Goal: Information Seeking & Learning: Learn about a topic

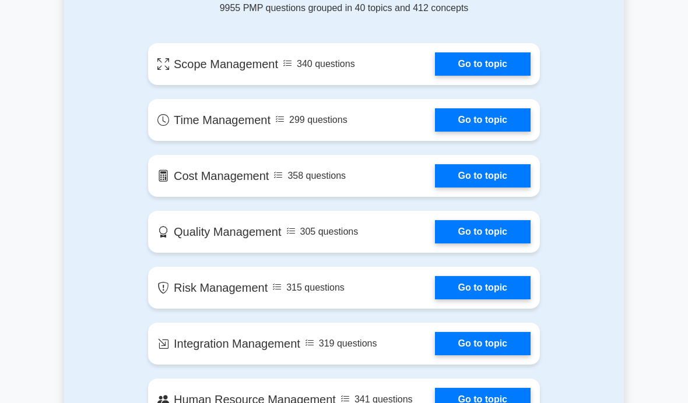
scroll to position [616, 0]
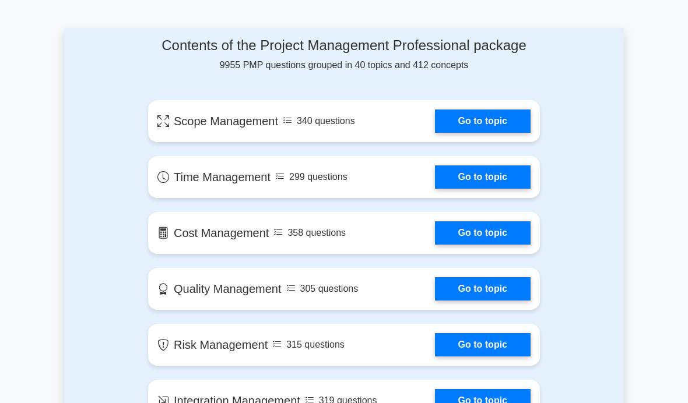
click at [438, 133] on link "Go to topic" at bounding box center [483, 121] width 96 height 23
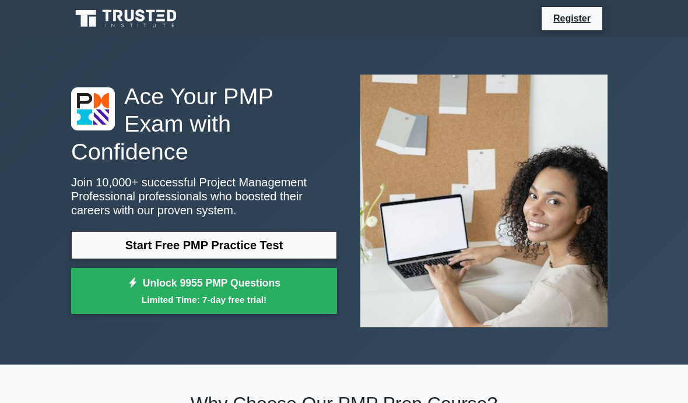
scroll to position [657, 0]
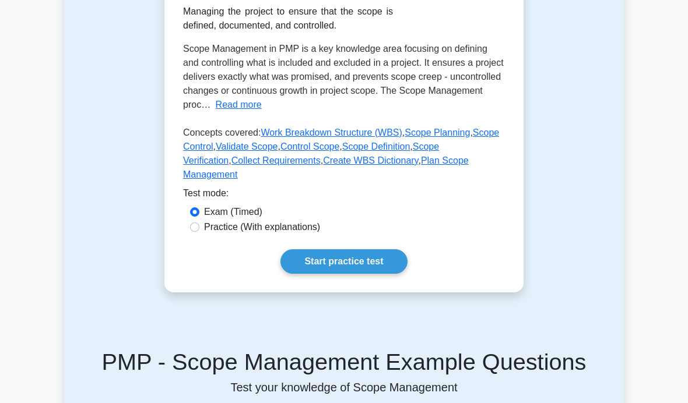
scroll to position [248, 0]
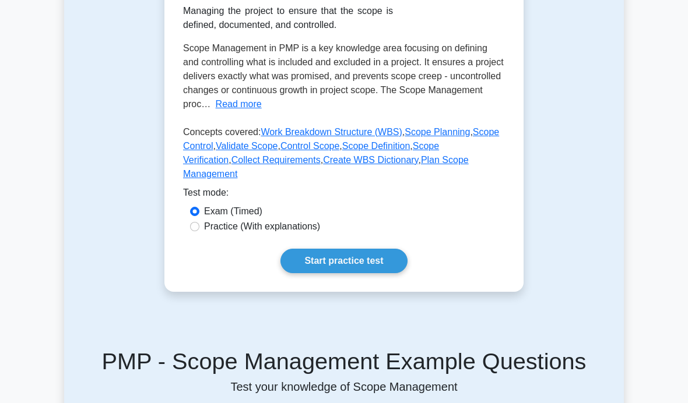
click at [320, 234] on label "Practice (With explanations)" at bounding box center [262, 227] width 116 height 14
click at [199, 231] on input "Practice (With explanations)" at bounding box center [194, 226] width 9 height 9
radio input "true"
click at [340, 273] on link "Start practice test" at bounding box center [343, 261] width 126 height 24
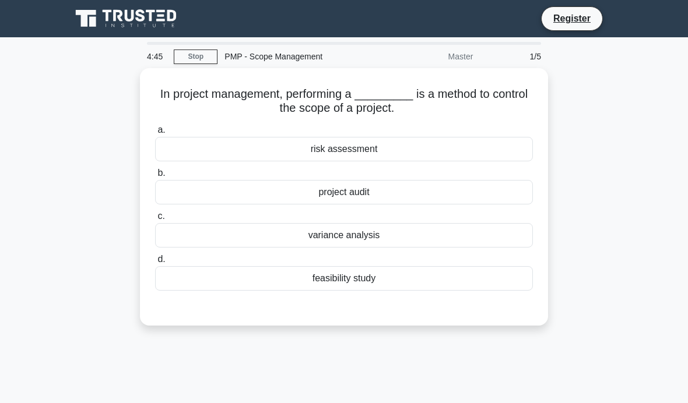
click at [379, 188] on div "project audit" at bounding box center [344, 192] width 378 height 24
click at [155, 177] on input "b. project audit" at bounding box center [155, 174] width 0 height 8
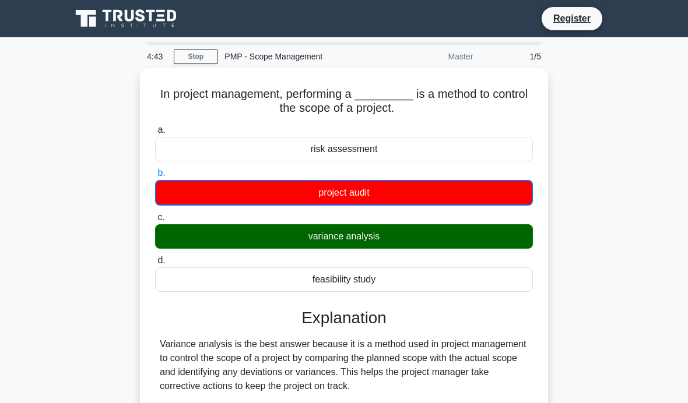
click at [383, 227] on div "variance analysis" at bounding box center [344, 236] width 378 height 24
click at [155, 221] on input "c. variance analysis" at bounding box center [155, 218] width 0 height 8
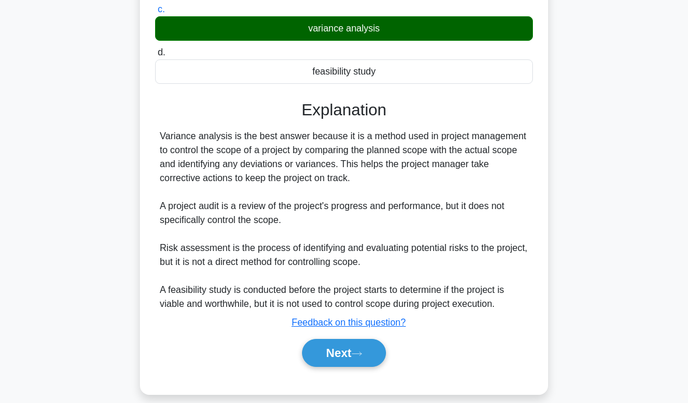
scroll to position [204, 0]
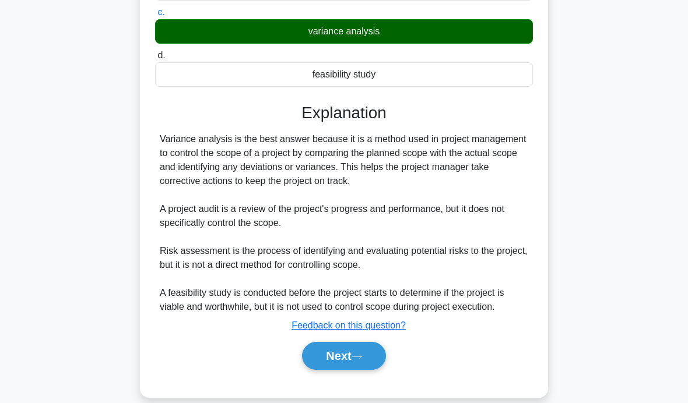
click at [367, 370] on button "Next" at bounding box center [343, 356] width 83 height 28
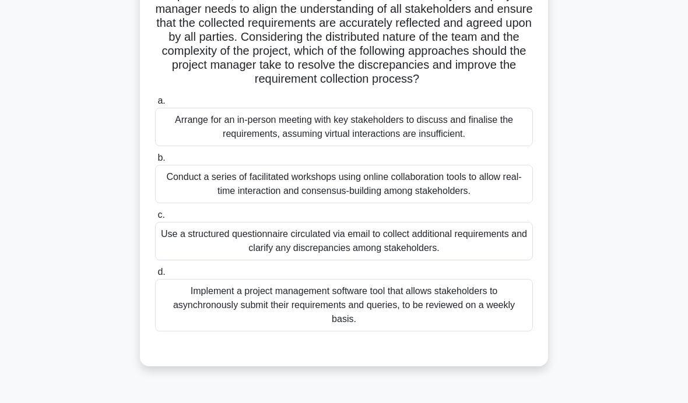
scroll to position [156, 0]
click at [476, 203] on div "Conduct a series of facilitated workshops using online collaboration tools to a…" at bounding box center [344, 183] width 378 height 38
click at [155, 161] on input "b. Conduct a series of facilitated workshops using online collaboration tools t…" at bounding box center [155, 158] width 0 height 8
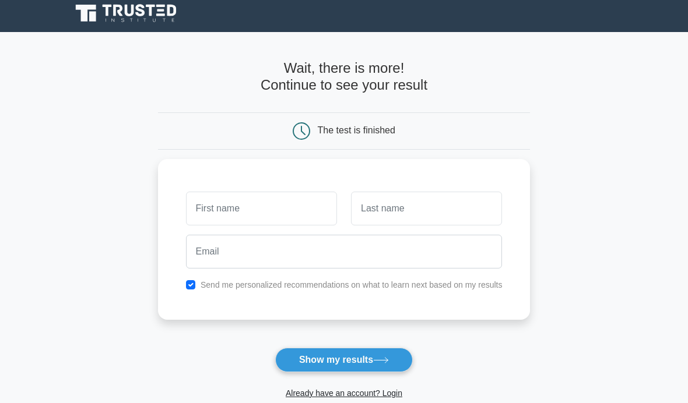
scroll to position [5, 0]
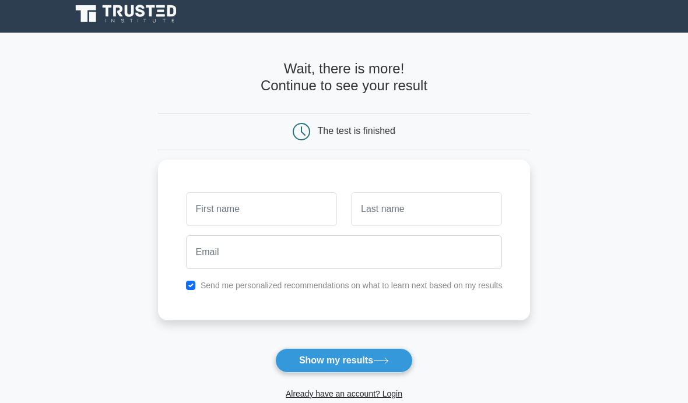
click at [363, 363] on button "Show my results" at bounding box center [344, 361] width 138 height 24
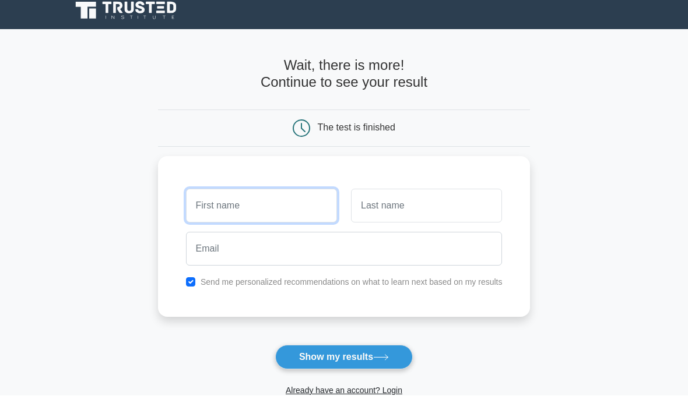
scroll to position [0, 0]
